Goal: Information Seeking & Learning: Learn about a topic

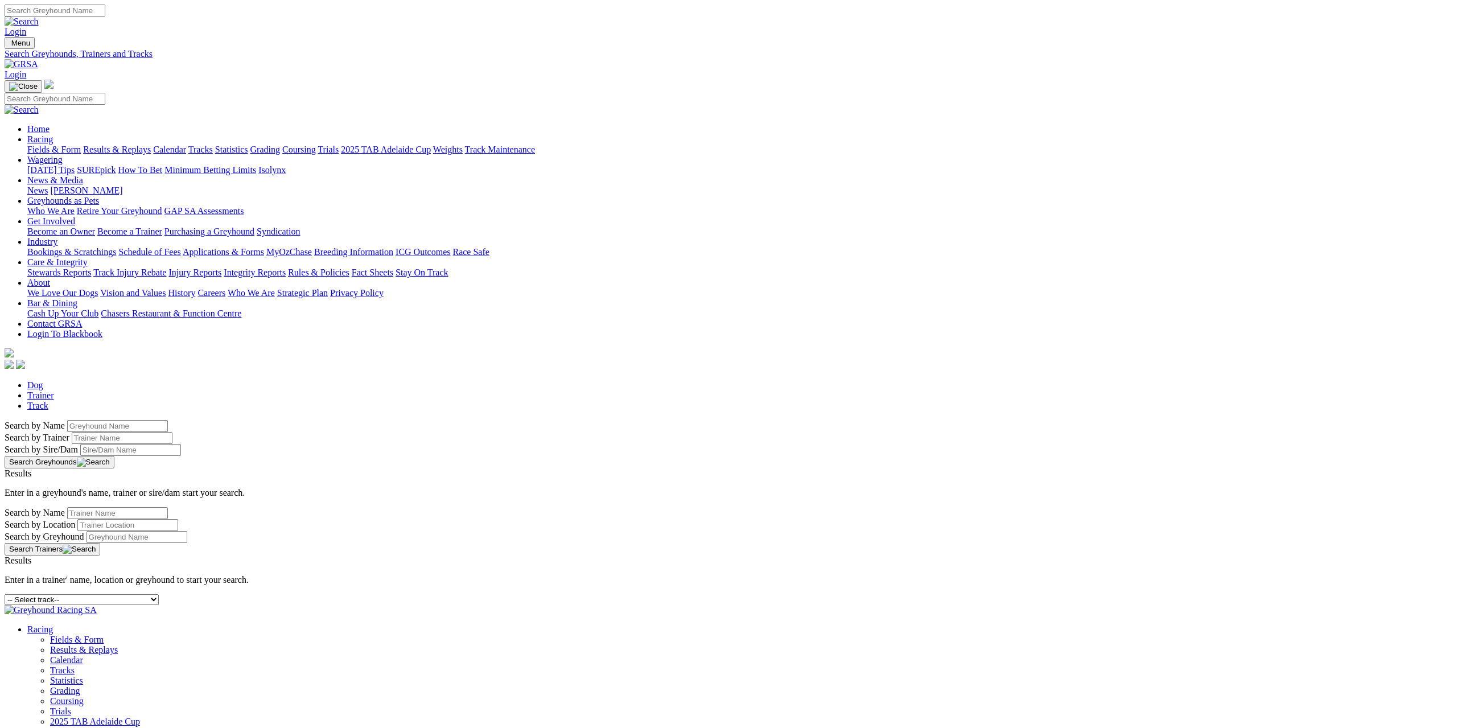
select select "mandurah"
click at [159, 594] on select "-- Select track-- Albion Park Angle Park Ballarat Bathurst Bendigo Broken Hill …" at bounding box center [82, 599] width 154 height 11
select select "gosford"
click at [159, 594] on select "-- Select track-- Albion Park Angle Park Ballarat Bathurst Bendigo Broken Hill …" at bounding box center [82, 599] width 154 height 11
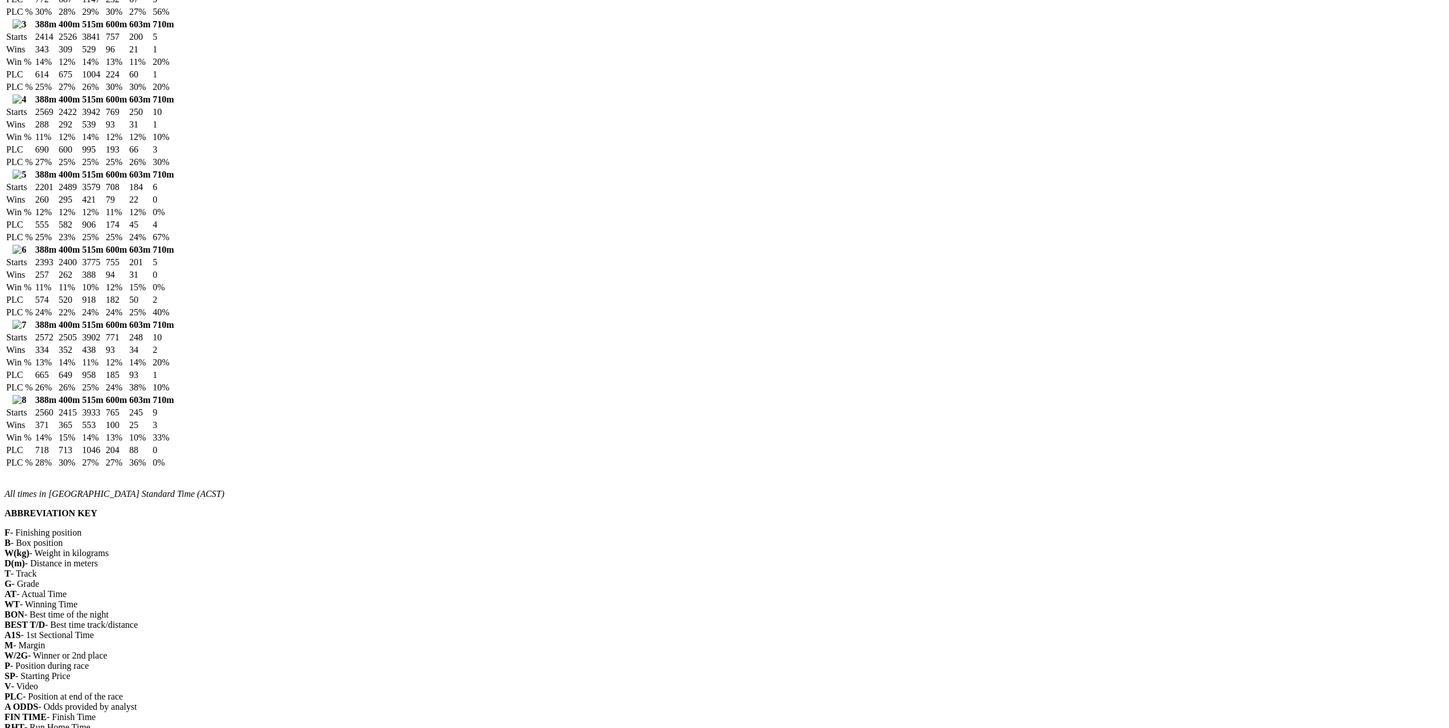
scroll to position [1217, 0]
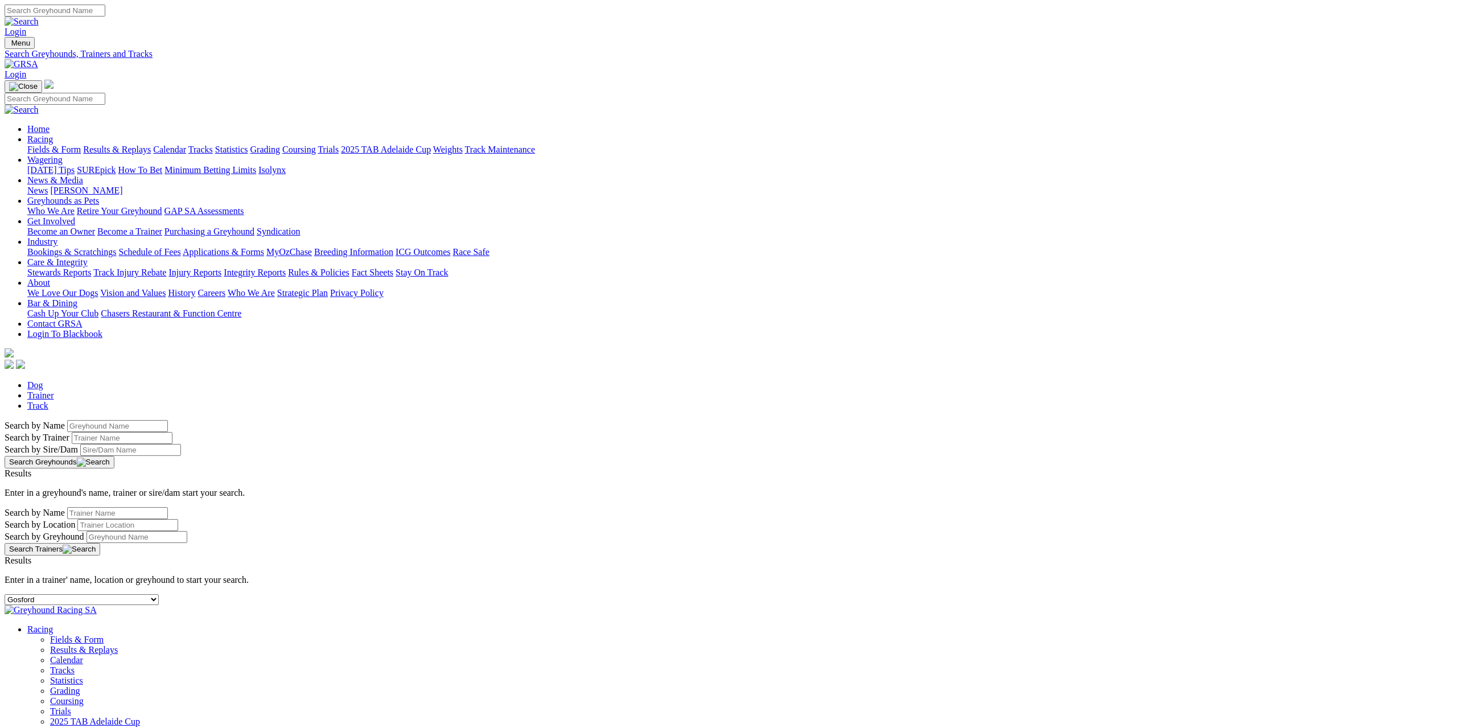
click at [159, 594] on select "-- Select track-- Albion Park Angle Park Ballarat Bathurst Bendigo Broken Hill …" at bounding box center [82, 599] width 154 height 11
select select "warragul"
click at [159, 594] on select "-- Select track-- Albion Park Angle Park Ballarat Bathurst Bendigo Broken Hill …" at bounding box center [82, 599] width 154 height 11
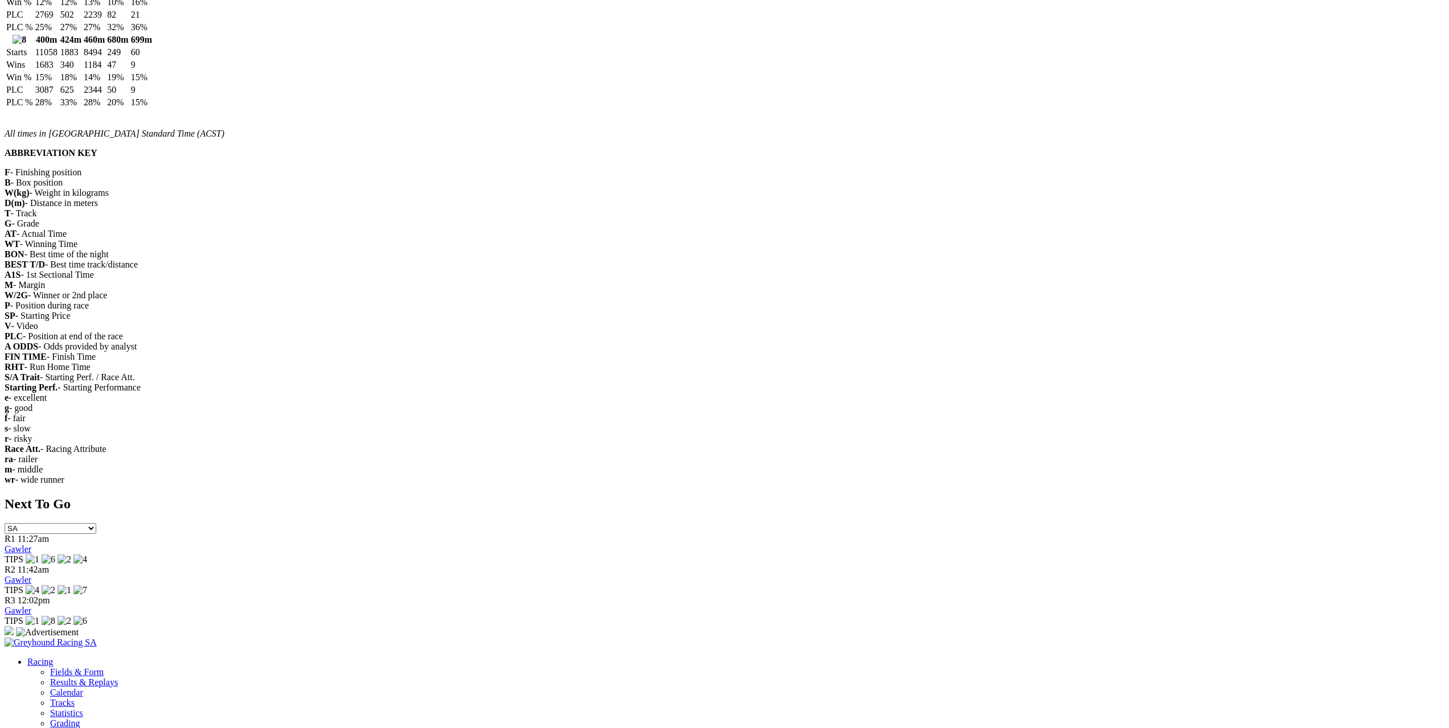
scroll to position [1537, 0]
